Goal: Find specific page/section: Find specific page/section

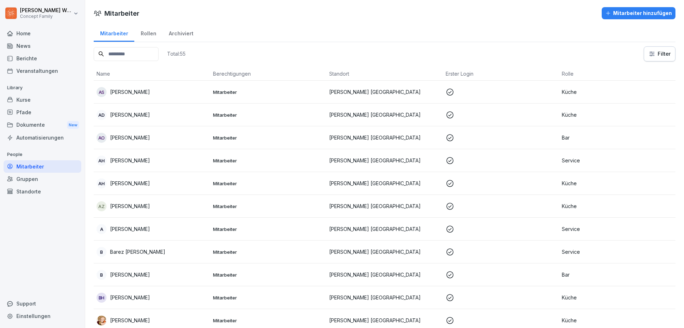
click at [34, 57] on div "Berichte" at bounding box center [43, 58] width 78 height 12
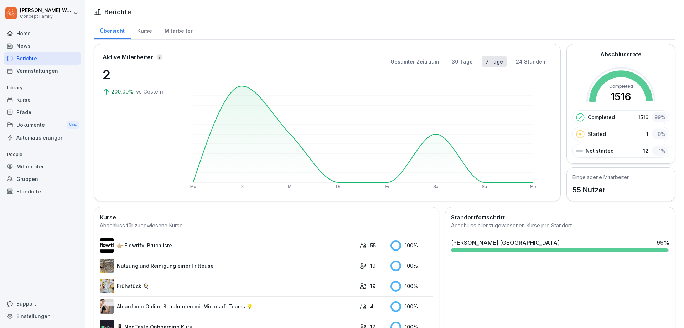
click at [186, 32] on div "Mitarbeiter" at bounding box center [178, 30] width 41 height 18
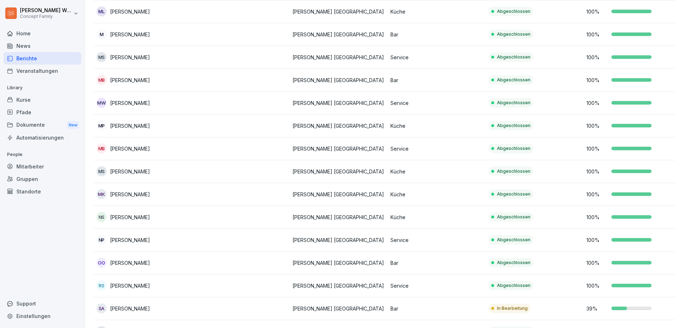
scroll to position [962, 0]
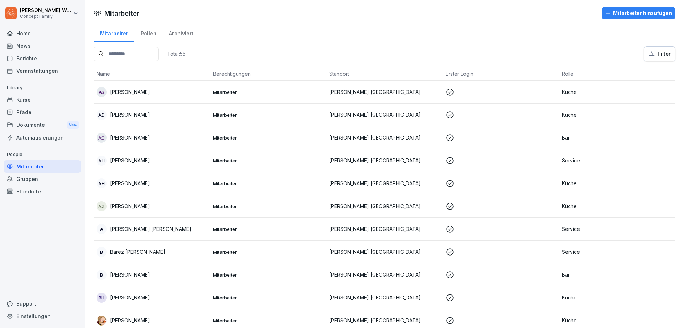
click at [28, 59] on div "Berichte" at bounding box center [43, 58] width 78 height 12
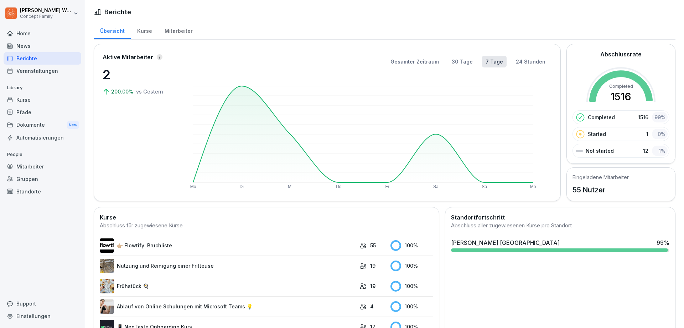
click at [186, 32] on div "Mitarbeiter" at bounding box center [178, 30] width 41 height 18
